Goal: Find specific fact: Find specific fact

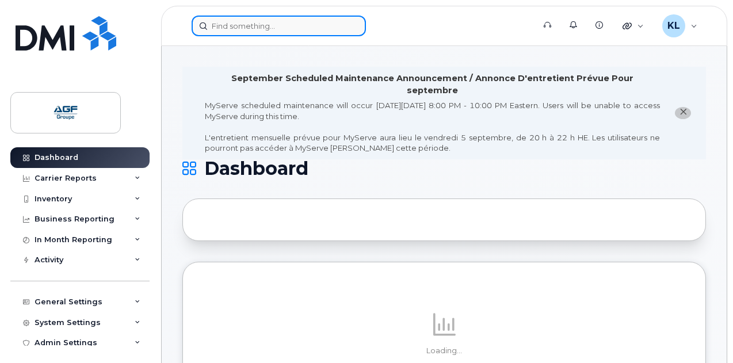
click at [243, 27] on input at bounding box center [278, 26] width 174 height 21
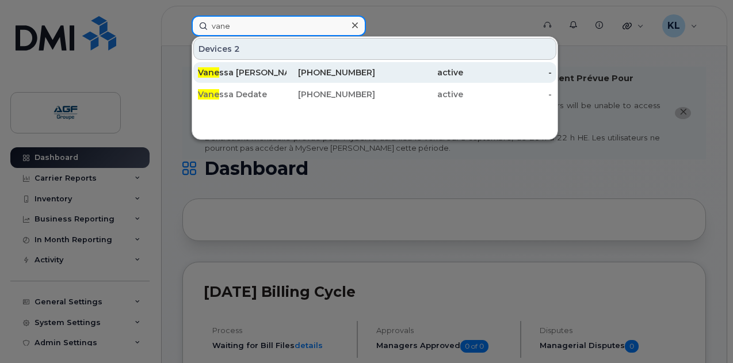
type input "vane"
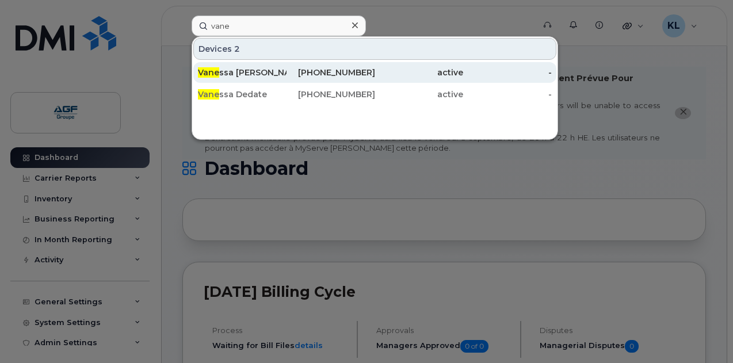
click at [242, 70] on div "Vane ssa [PERSON_NAME]" at bounding box center [242, 73] width 89 height 12
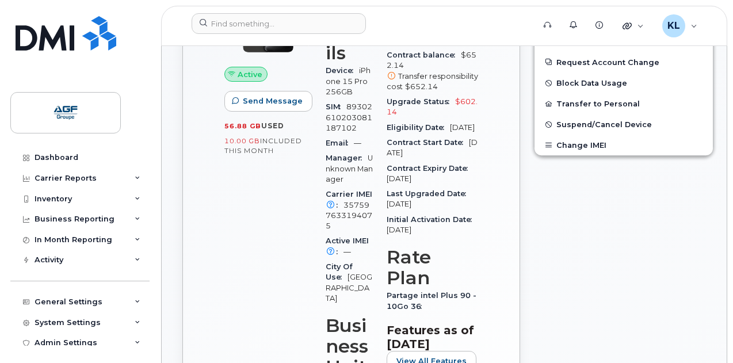
scroll to position [448, 0]
drag, startPoint x: 348, startPoint y: 223, endPoint x: 343, endPoint y: 206, distance: 17.5
click at [343, 206] on div "Carrier IMEI Carrier IMEI is reported during the last billing cycle or change o…" at bounding box center [348, 209] width 47 height 47
copy span "357597633194075"
